Goal: Task Accomplishment & Management: Use online tool/utility

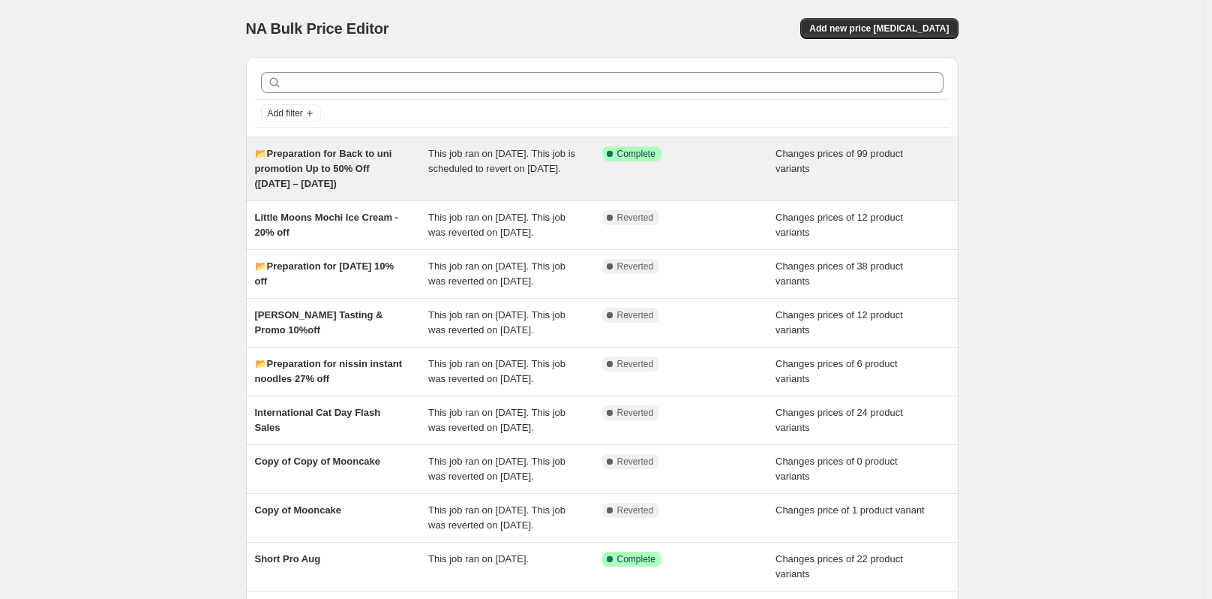
click at [341, 164] on span "📂Preparation for Back to uni promotion Up to 50% Off ([DATE] – [DATE])" at bounding box center [323, 168] width 137 height 41
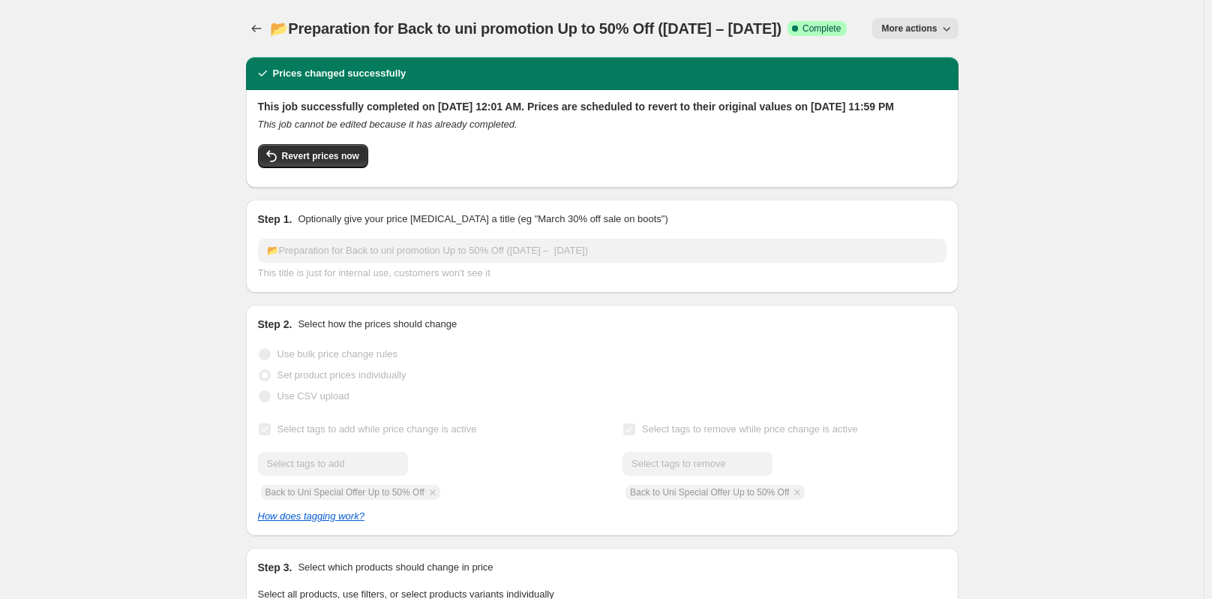
select select "collection"
click at [261, 21] on button "Price change jobs" at bounding box center [256, 28] width 21 height 21
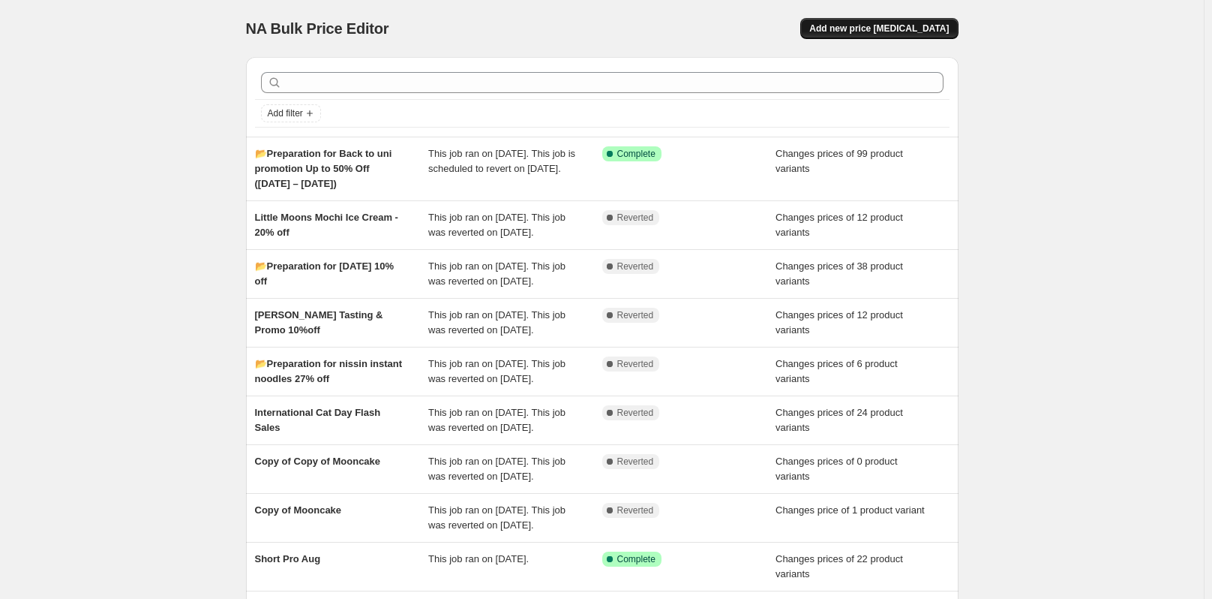
click at [925, 23] on button "Add new price change job" at bounding box center [879, 28] width 158 height 21
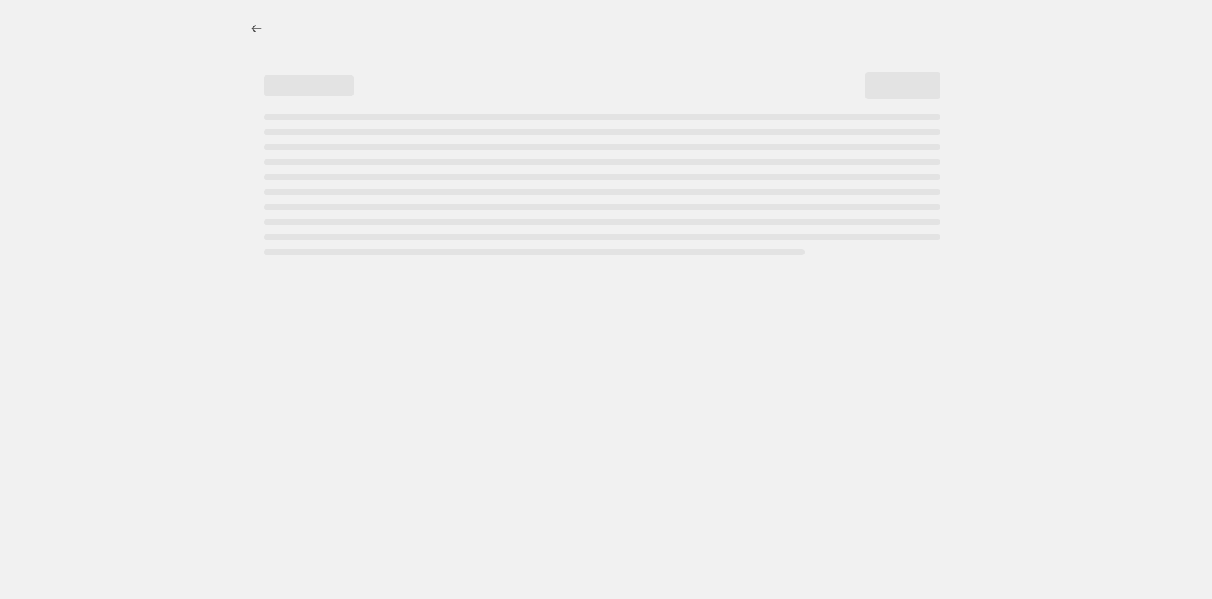
select select "percentage"
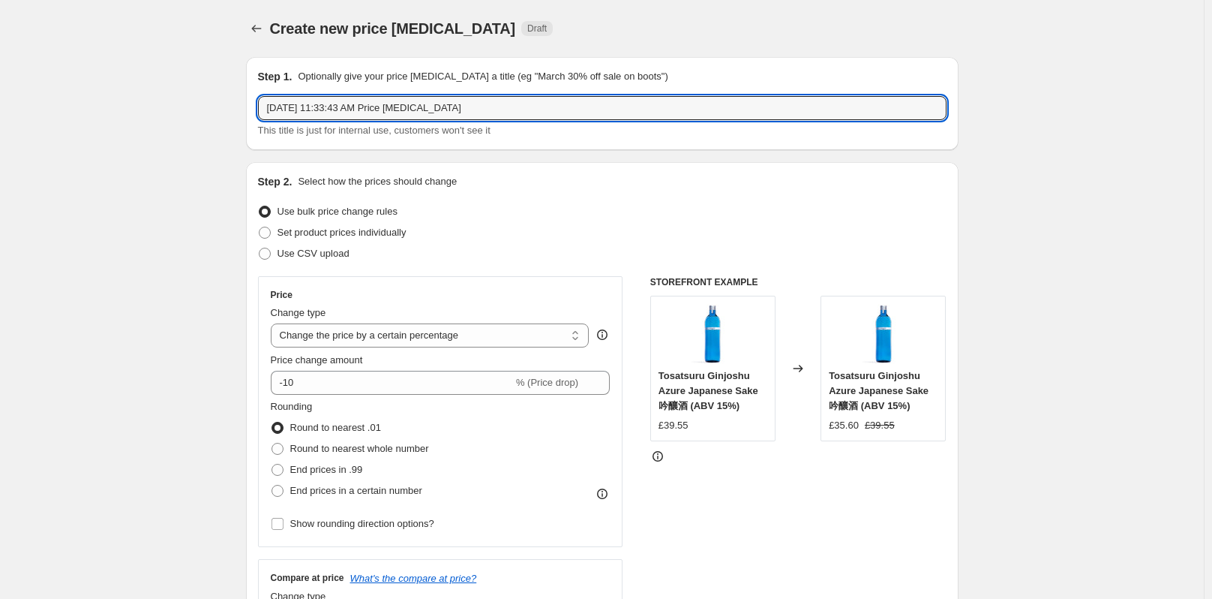
drag, startPoint x: 472, startPoint y: 116, endPoint x: 254, endPoint y: 110, distance: 218.3
click at [254, 110] on div "Step 1. Optionally give your price change job a title (eg "March 30% off sale o…" at bounding box center [602, 103] width 713 height 93
paste input "PMT0004"
type input "P"
type input "Back to uni copy for new products"
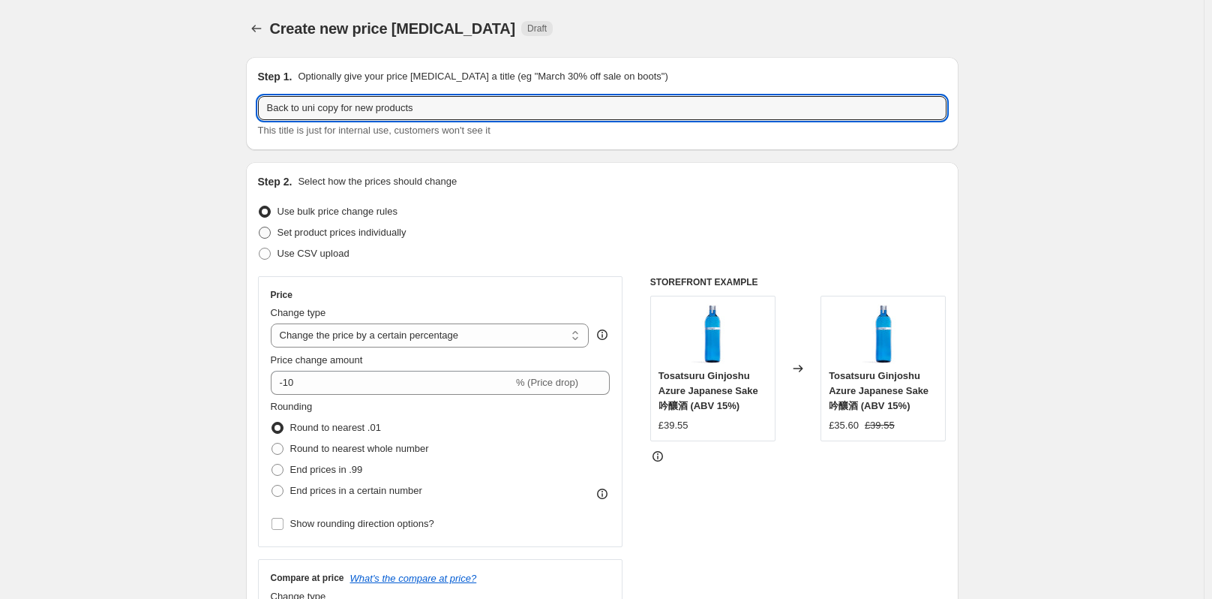
click at [346, 231] on span "Set product prices individually" at bounding box center [342, 232] width 129 height 11
click at [260, 227] on input "Set product prices individually" at bounding box center [259, 227] width 1 height 1
radio input "true"
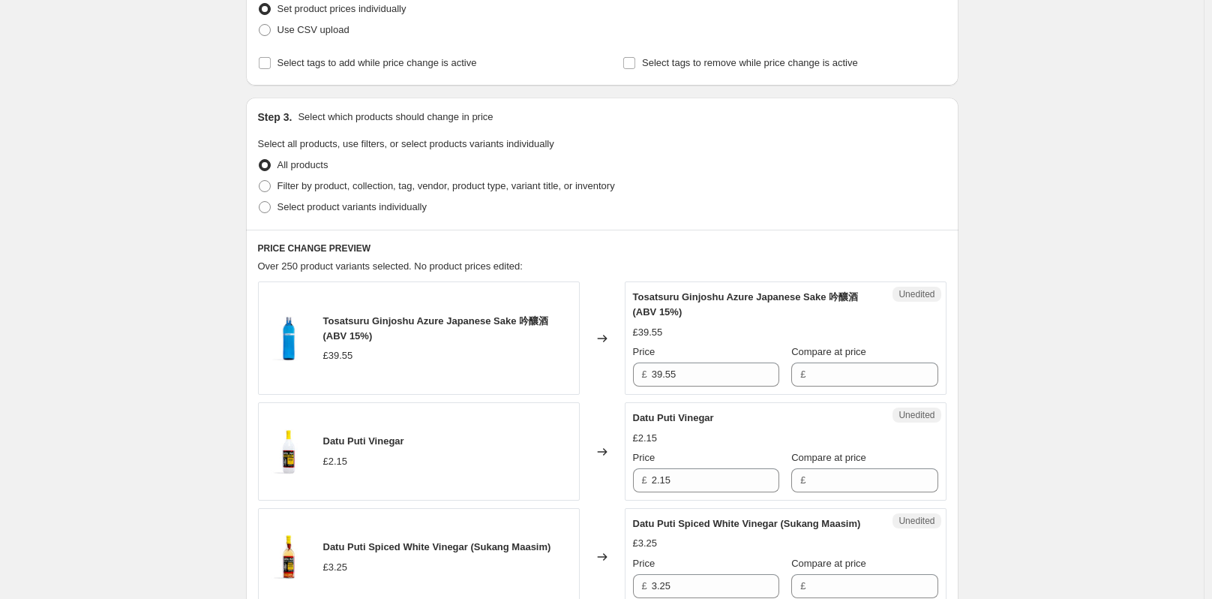
scroll to position [225, 0]
click at [505, 176] on label "Filter by product, collection, tag, vendor, product type, variant title, or inv…" at bounding box center [436, 184] width 357 height 21
click at [260, 179] on input "Filter by product, collection, tag, vendor, product type, variant title, or inv…" at bounding box center [259, 179] width 1 height 1
radio input "true"
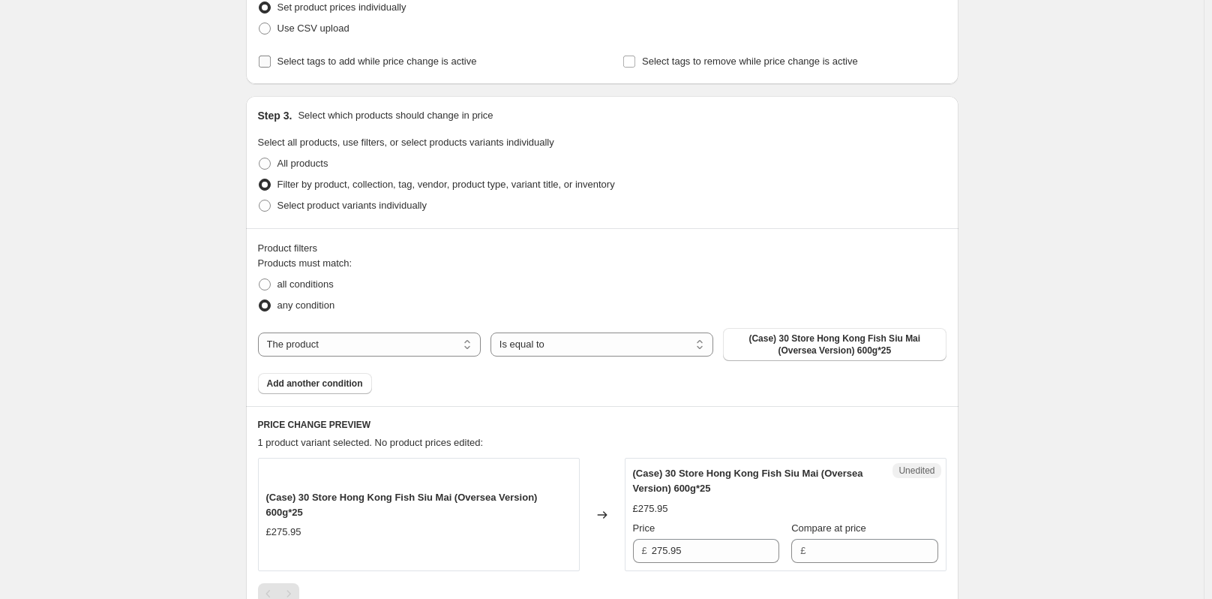
click at [271, 59] on input "Select tags to add while price change is active" at bounding box center [265, 62] width 12 height 12
checkbox input "true"
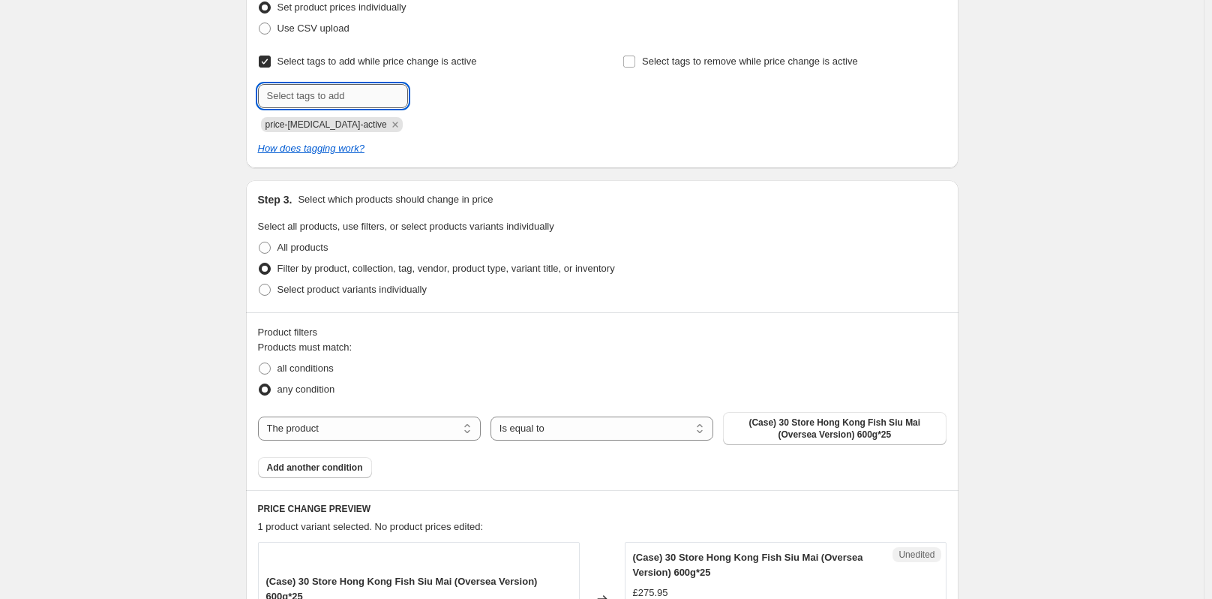
click at [328, 97] on input "text" at bounding box center [333, 96] width 150 height 24
type input "b"
click at [356, 87] on input "text" at bounding box center [333, 96] width 150 height 24
paste input "Back to Uni Special Offer Up to 50% Off"
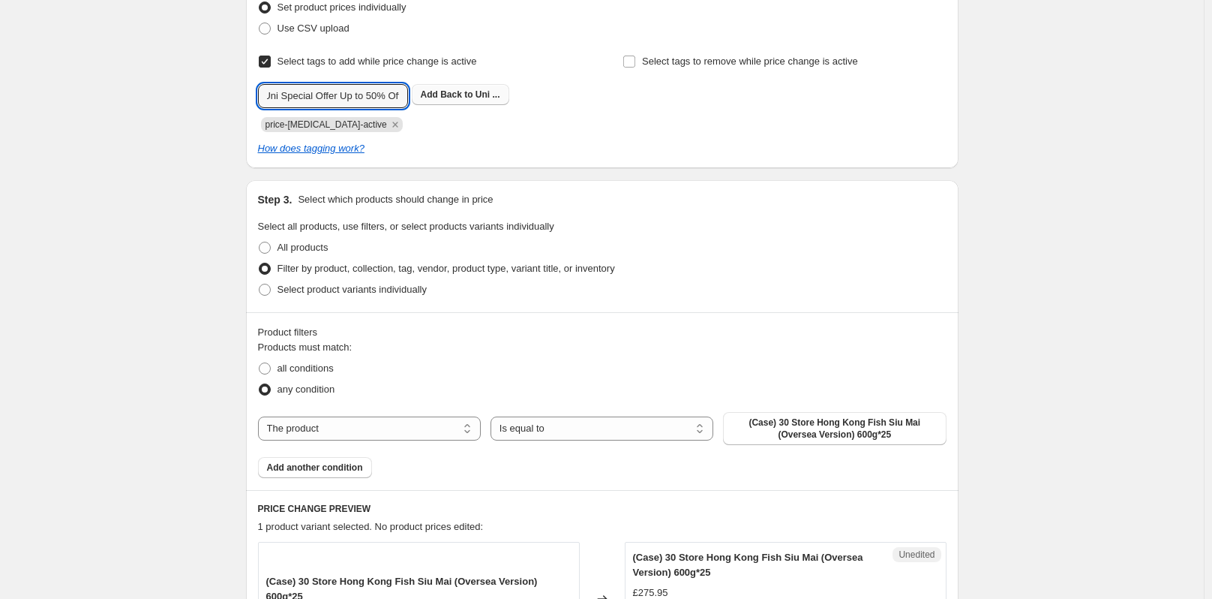
type input "Back to Uni Special Offer Up to 50% Off"
click at [473, 91] on span "Back to Uni ..." at bounding box center [469, 94] width 59 height 11
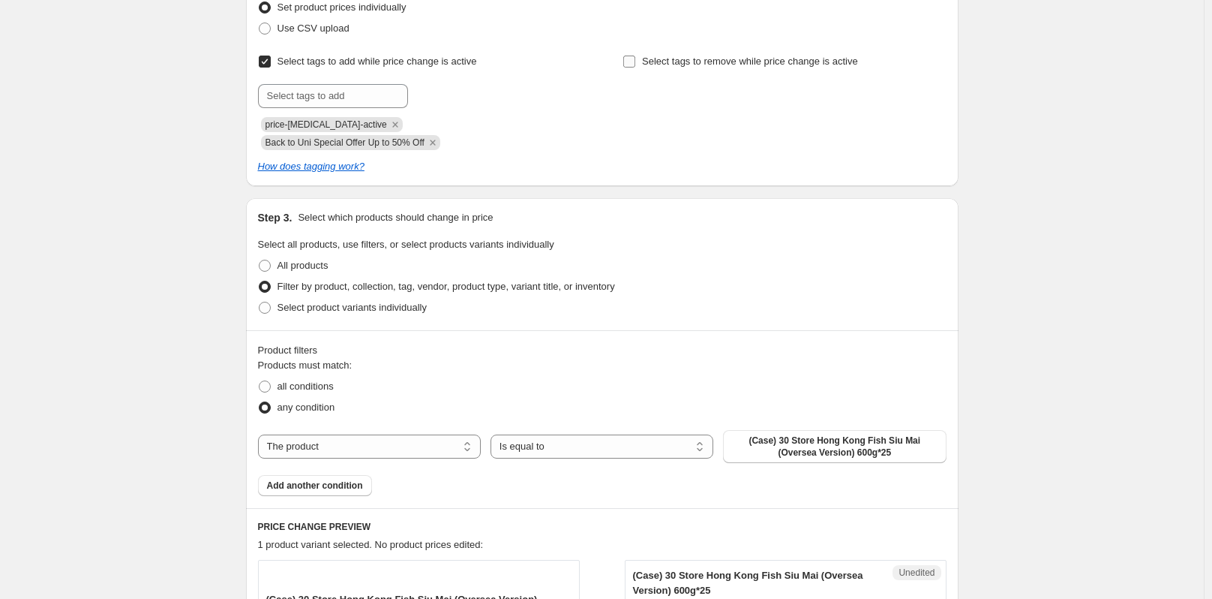
click at [638, 53] on label "Select tags to remove while price change is active" at bounding box center [741, 61] width 236 height 21
click at [635, 56] on input "Select tags to remove while price change is active" at bounding box center [629, 62] width 12 height 12
checkbox input "true"
click at [691, 101] on input "text" at bounding box center [698, 96] width 150 height 24
paste input "Back to Uni Special Offer Up to 50% Off"
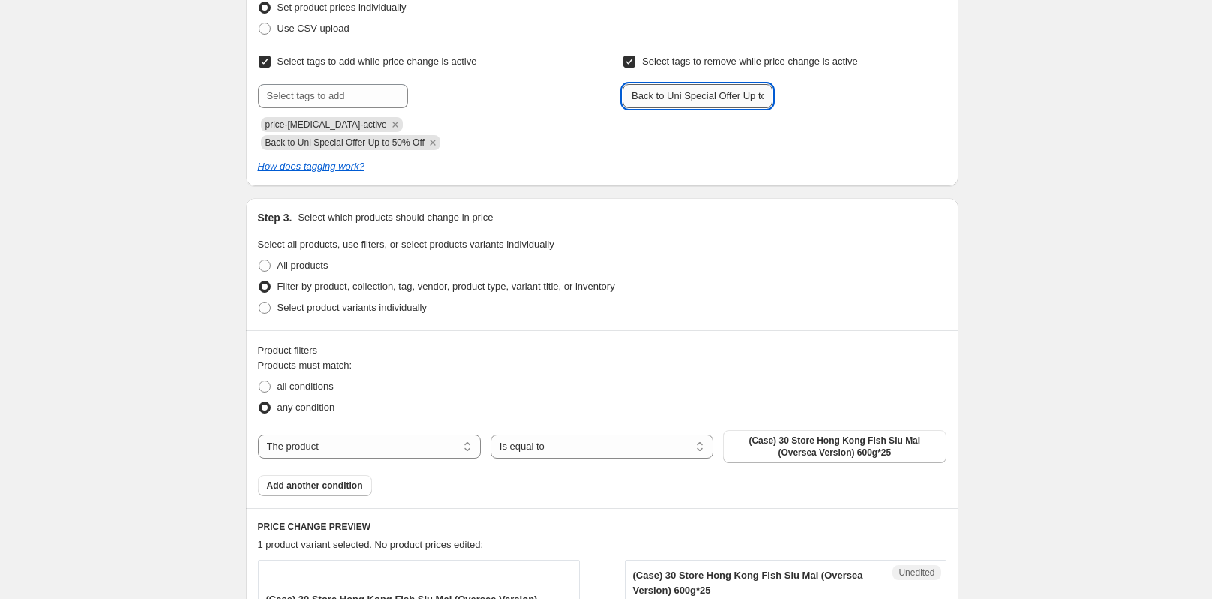
scroll to position [0, 38]
type input "Back to Uni Special Offer Up to 50% Off"
click at [817, 92] on span "Back to Uni ..." at bounding box center [835, 94] width 59 height 11
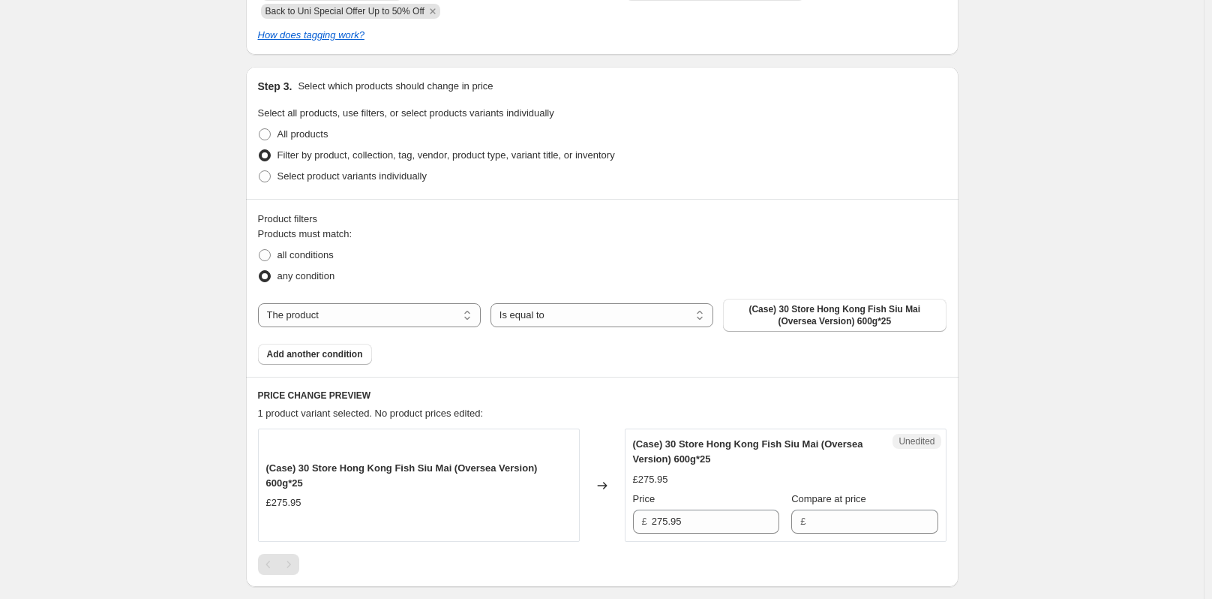
scroll to position [375, 0]
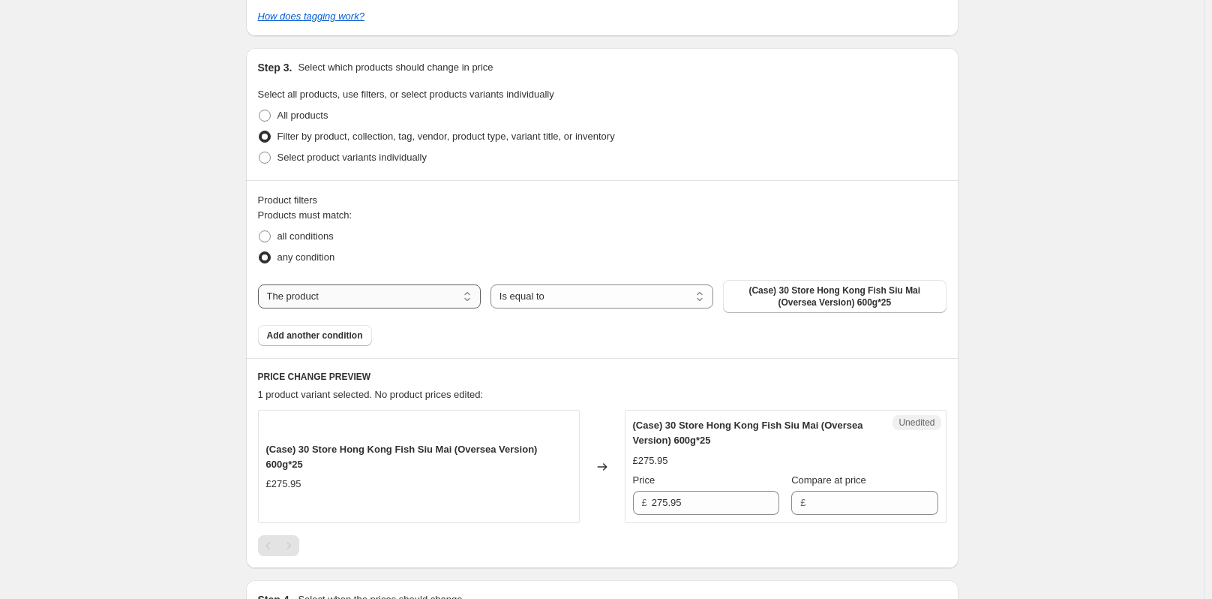
click at [395, 286] on select "The product The product's collection The product's tag The product's vendor The…" at bounding box center [369, 296] width 223 height 24
select select "collection"
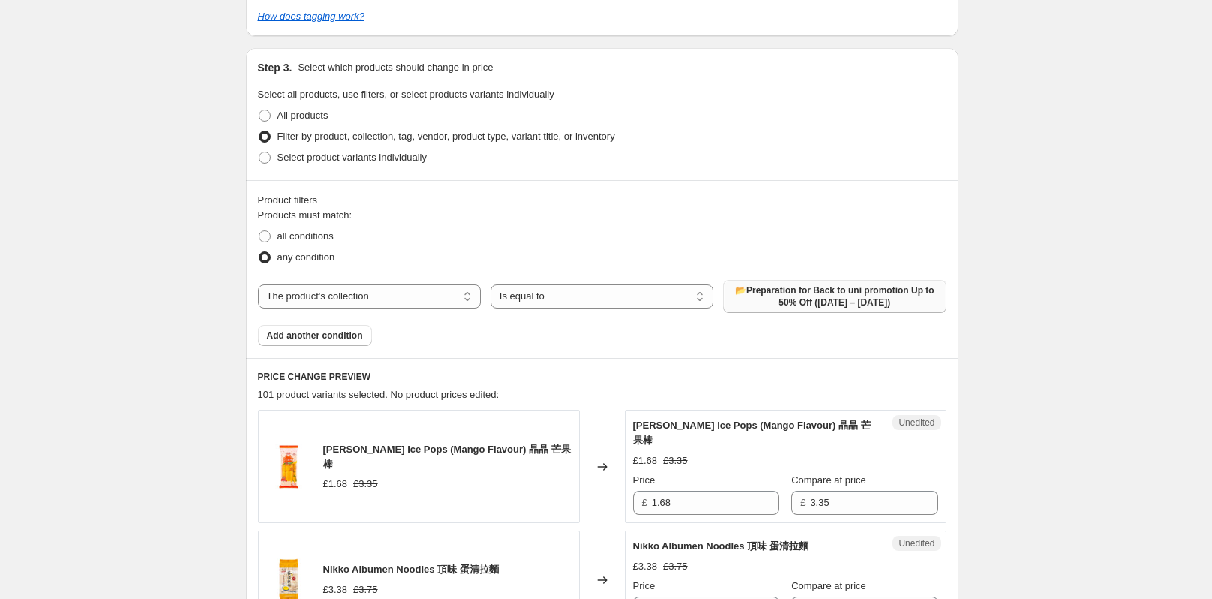
click at [872, 284] on span "📂Preparation for Back to uni promotion Up to 50% Off (16 Sep – 31 Oct)" at bounding box center [834, 296] width 205 height 24
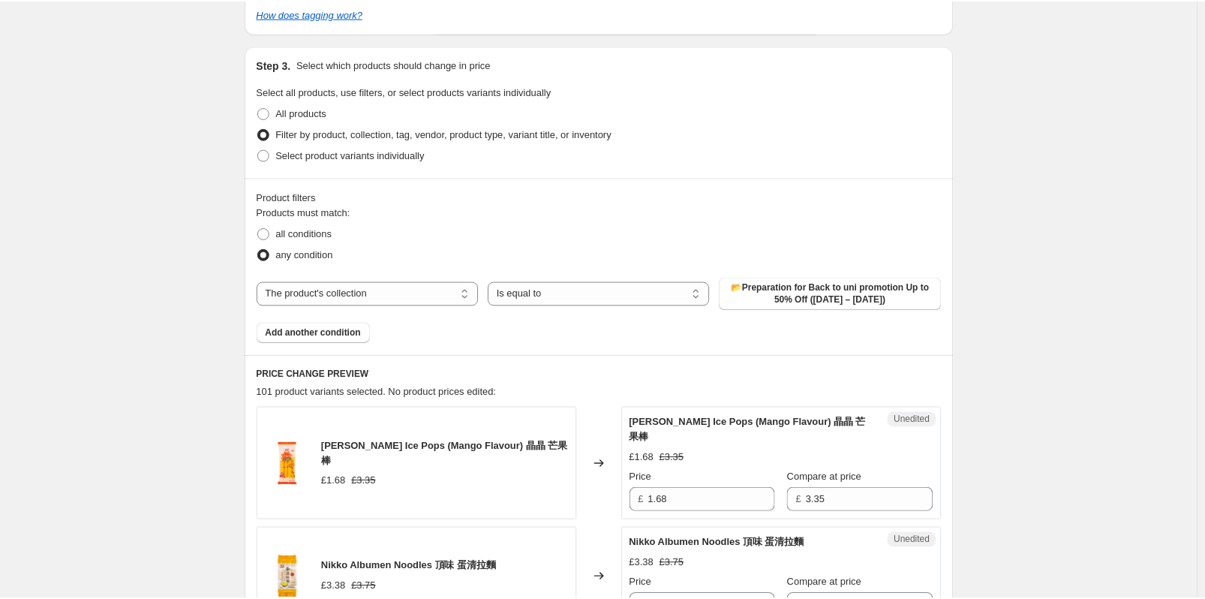
scroll to position [0, 0]
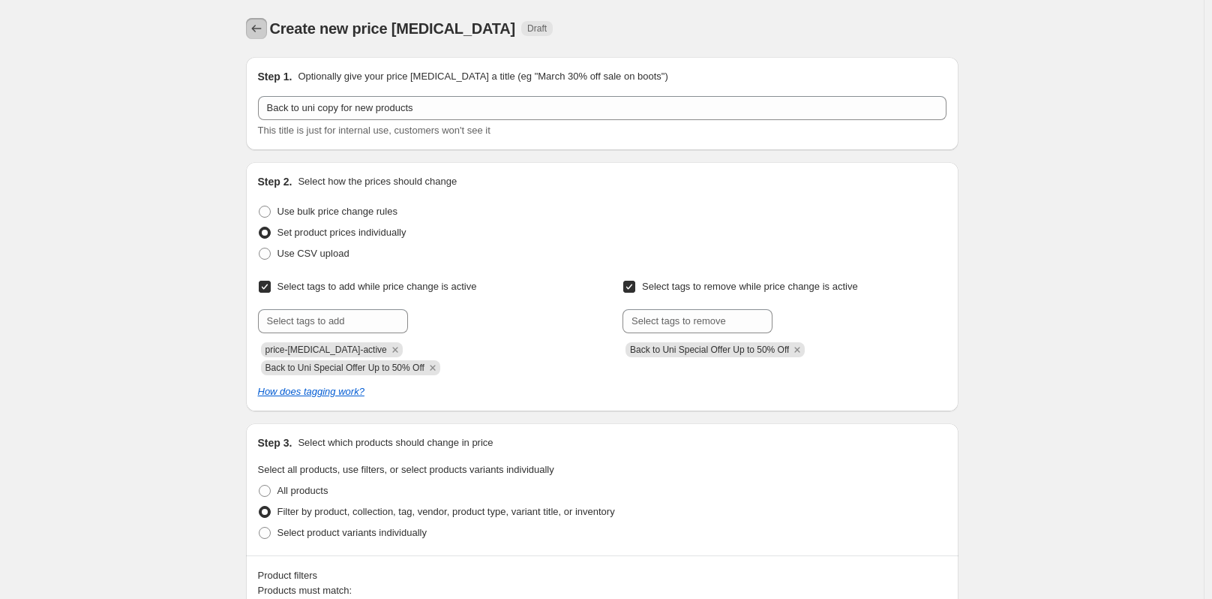
click at [257, 28] on icon "Price change jobs" at bounding box center [256, 29] width 10 height 8
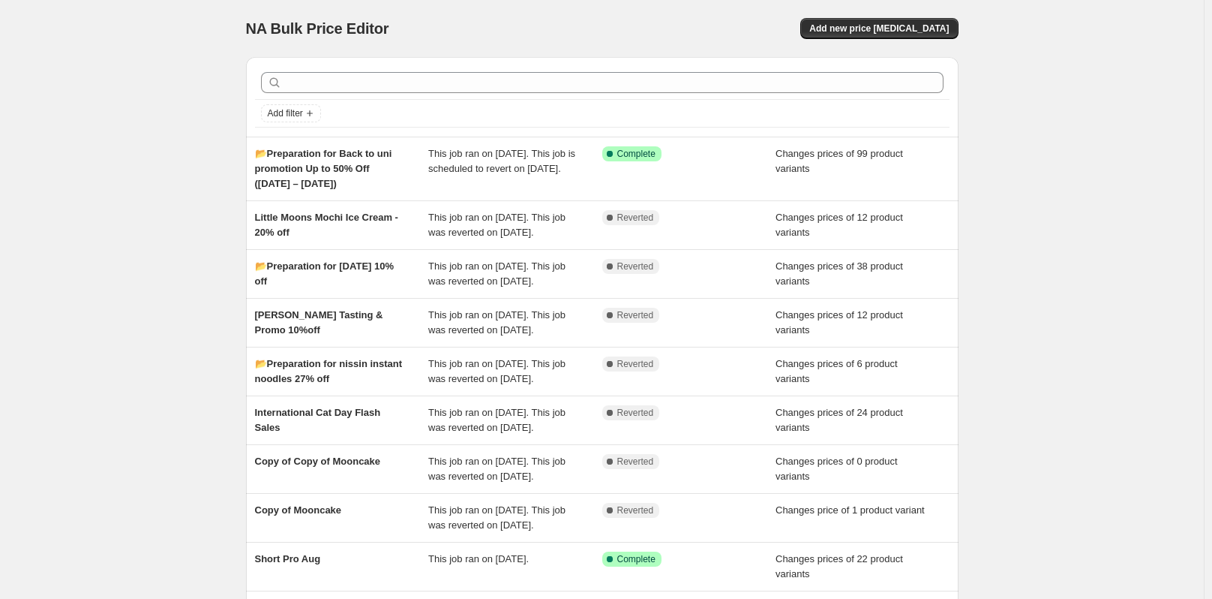
click at [76, 104] on div "NA Bulk Price Editor. This page is ready NA Bulk Price Editor Add new price cha…" at bounding box center [602, 394] width 1204 height 788
